Goal: Task Accomplishment & Management: Use online tool/utility

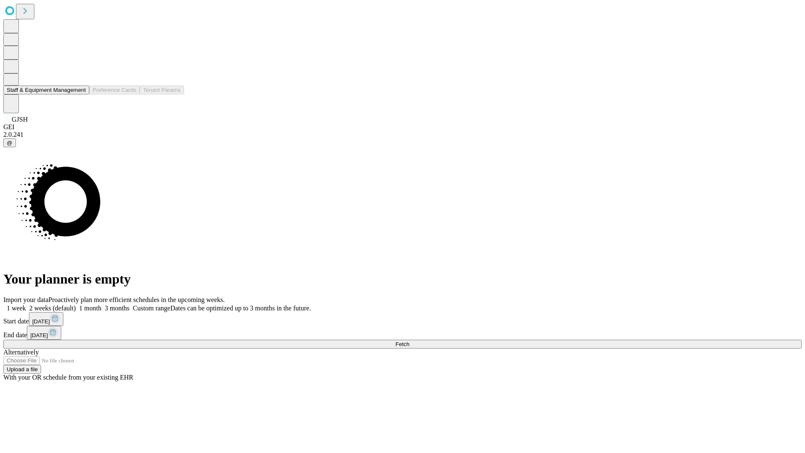
click at [80, 94] on button "Staff & Equipment Management" at bounding box center [46, 90] width 86 height 9
